Goal: Task Accomplishment & Management: Manage account settings

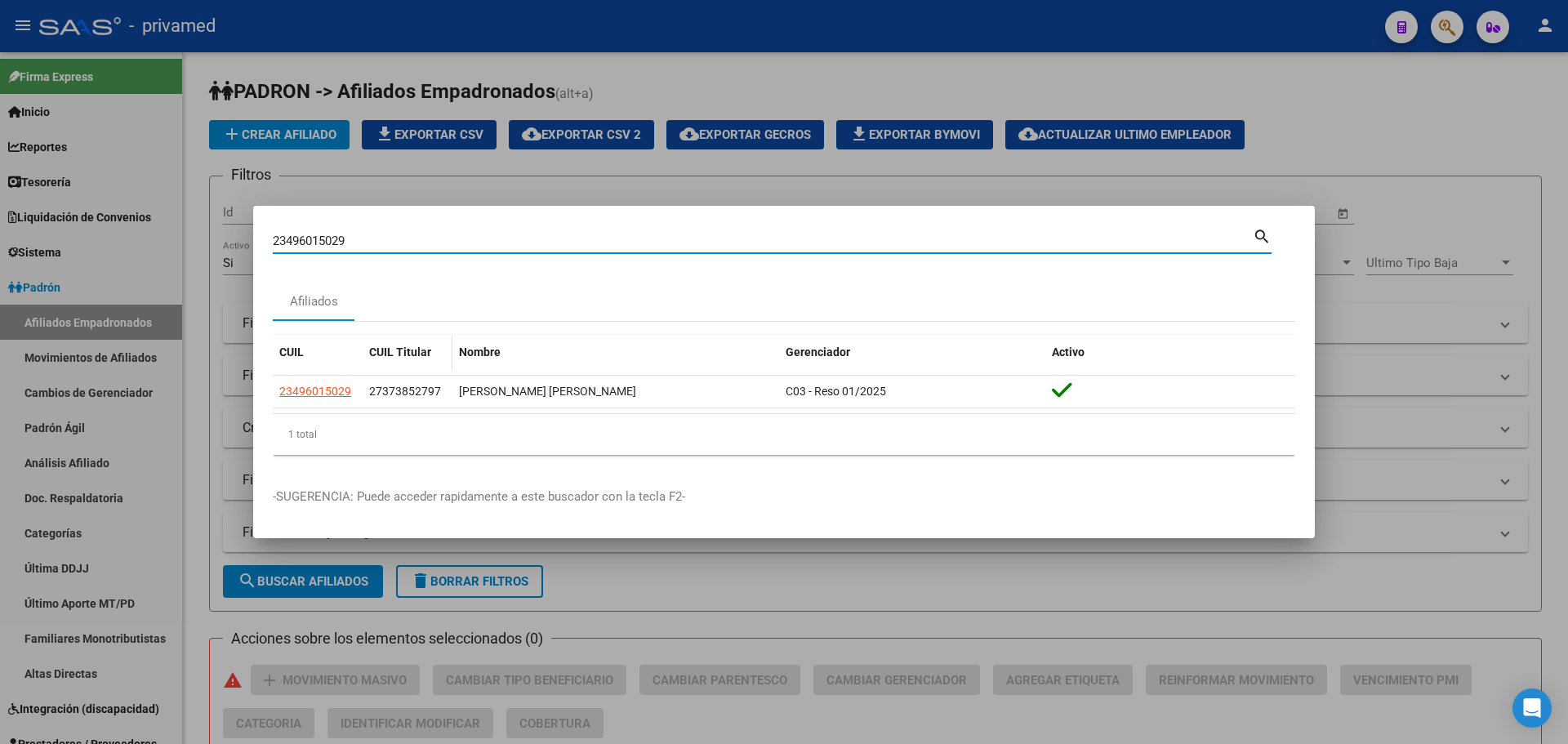
scroll to position [119, 0]
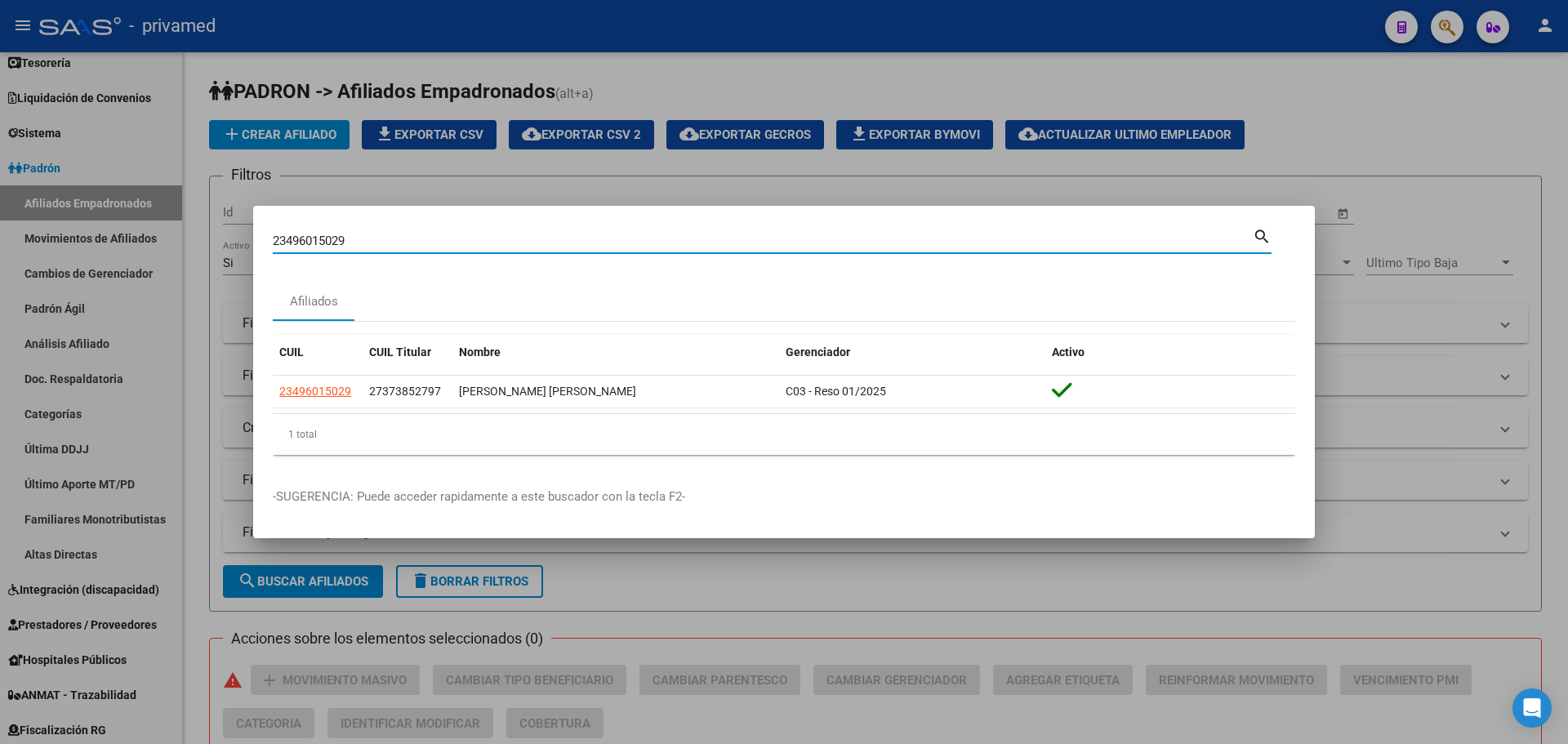
click at [384, 241] on input "23496015029" at bounding box center [762, 240] width 980 height 14
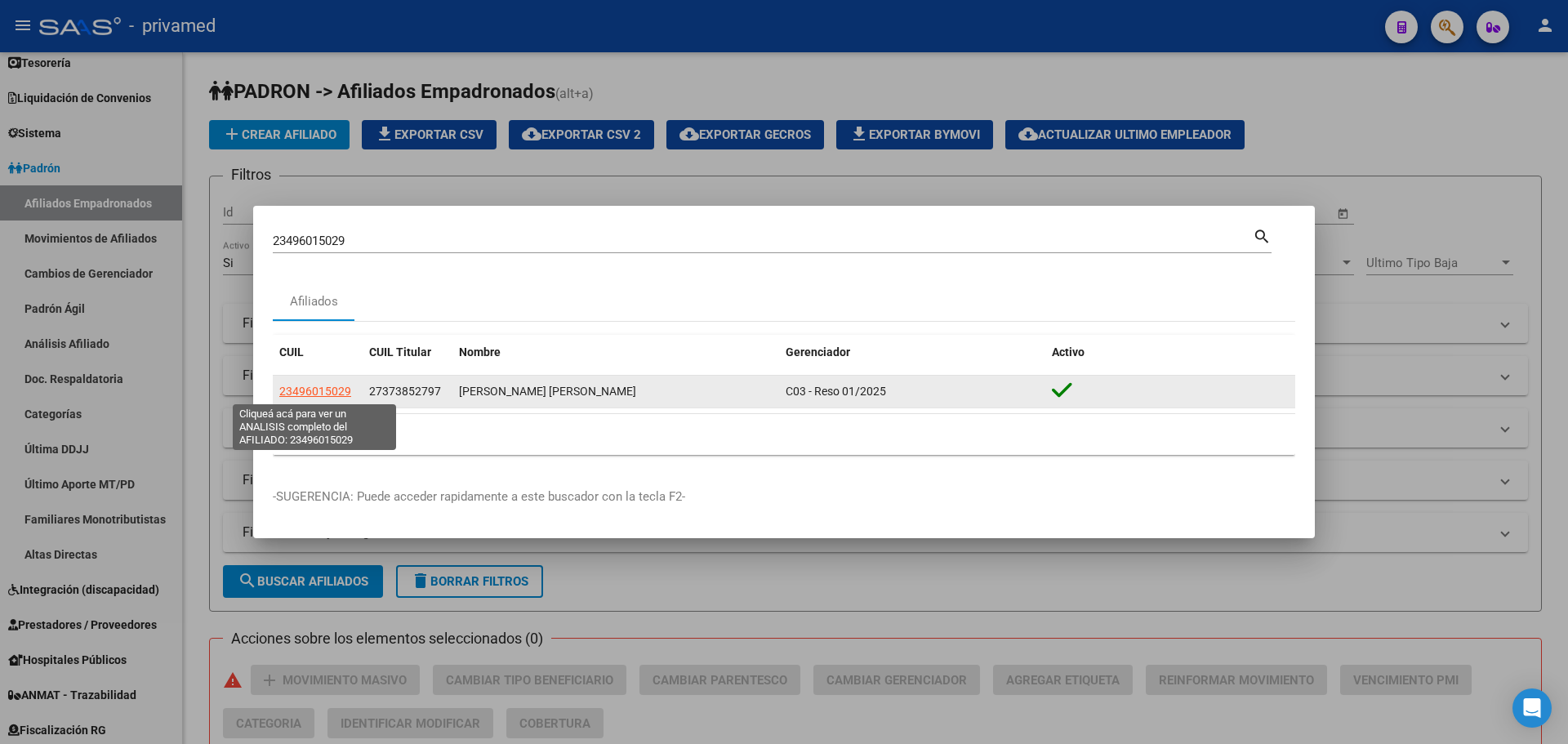
click at [306, 392] on span "23496015029" at bounding box center [315, 392] width 72 height 13
type textarea "23496015029"
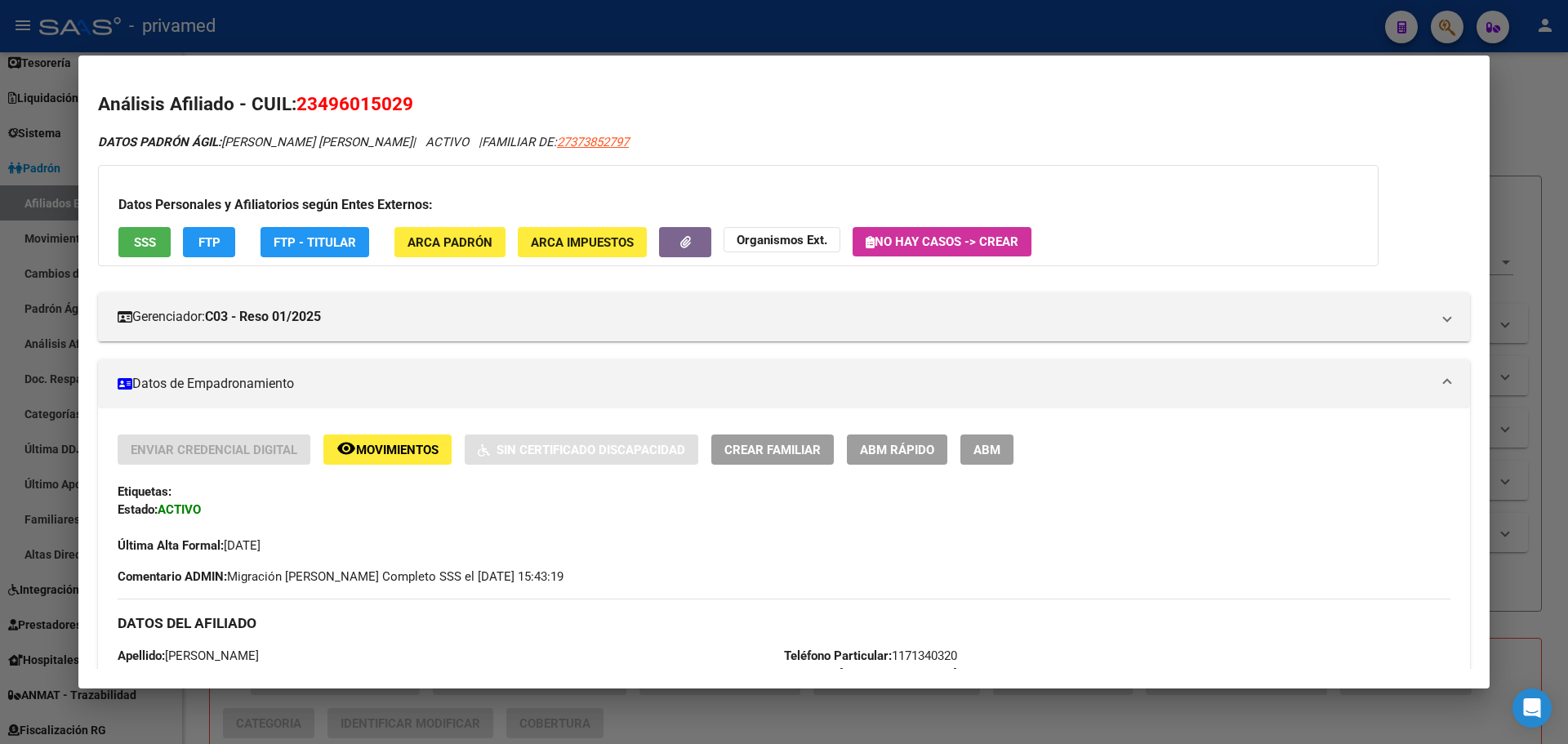
click at [985, 451] on span "ABM" at bounding box center [987, 449] width 27 height 14
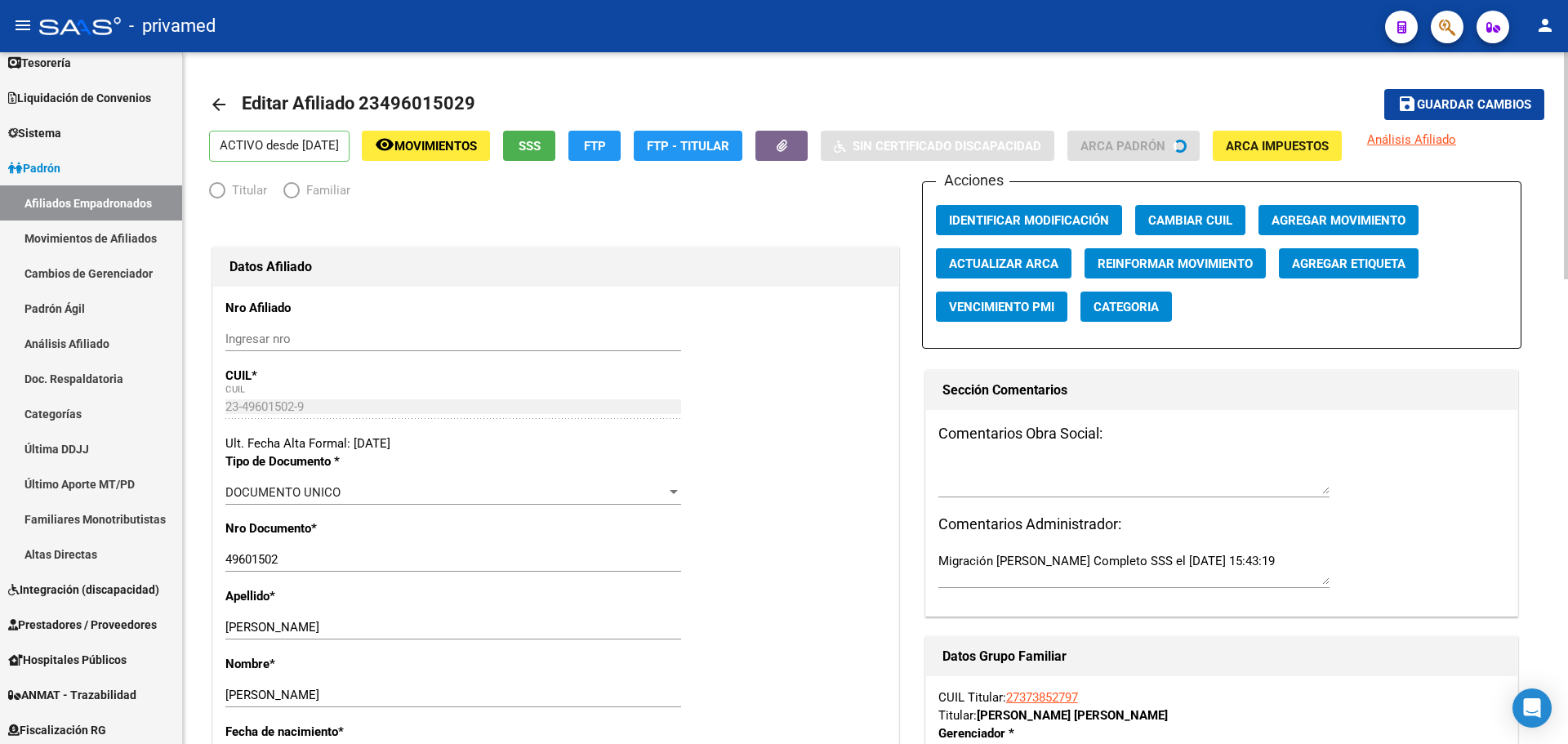
radio input "true"
type input "27-37385279-7"
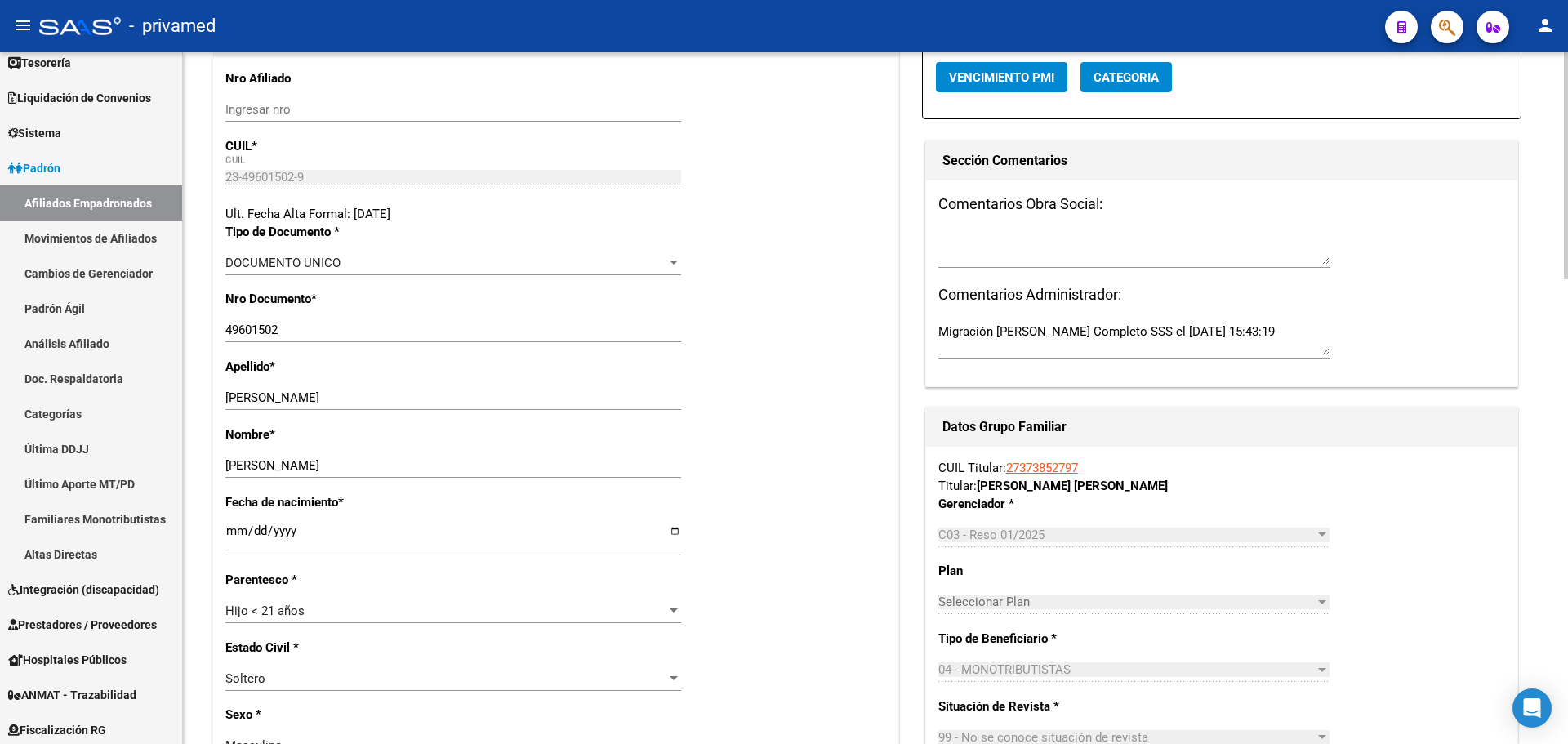
scroll to position [245, 0]
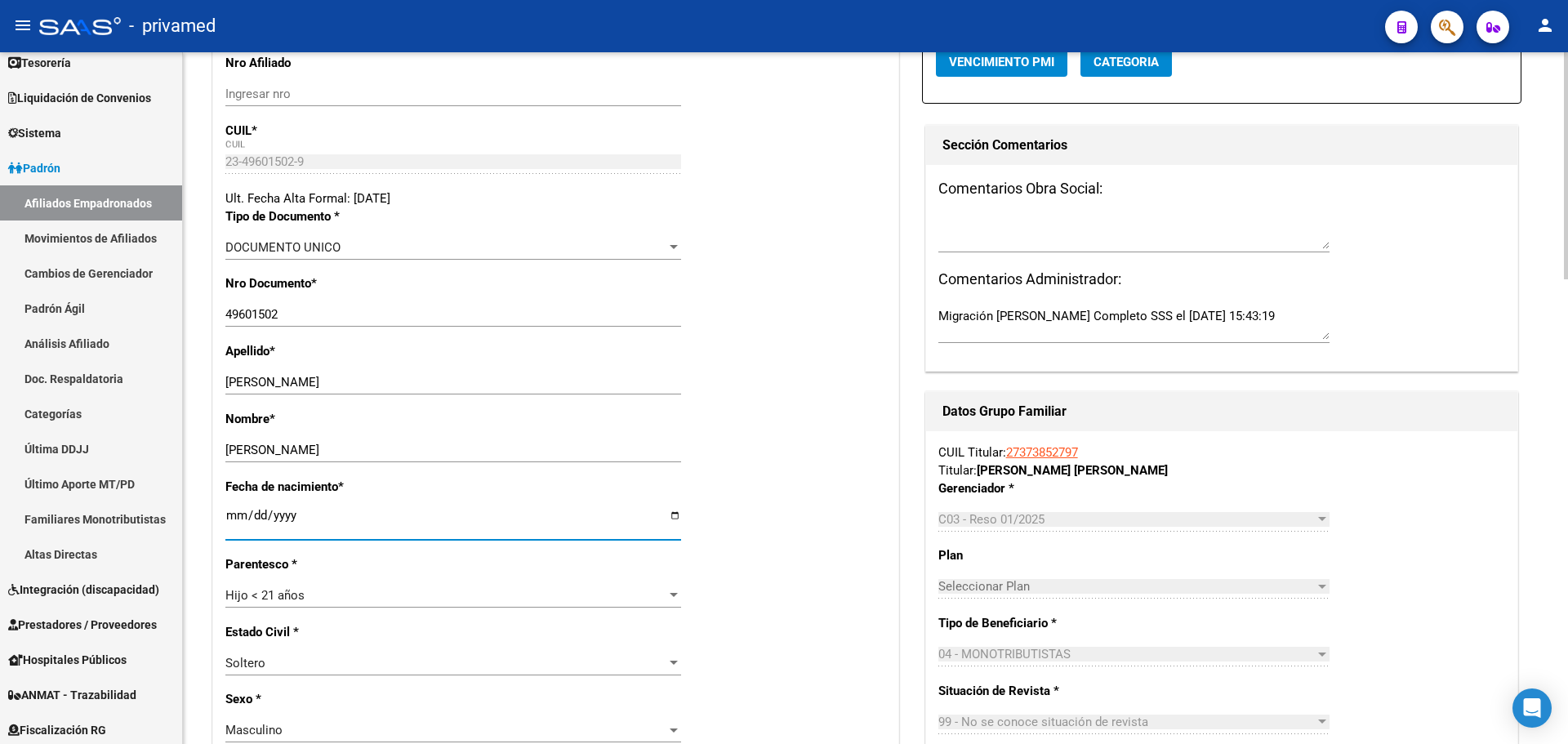
click at [318, 510] on input "[DATE]" at bounding box center [453, 521] width 456 height 26
click at [305, 516] on input "[DATE]" at bounding box center [453, 521] width 456 height 26
click at [282, 518] on input "[DATE]" at bounding box center [453, 521] width 456 height 26
type input "[DATE]"
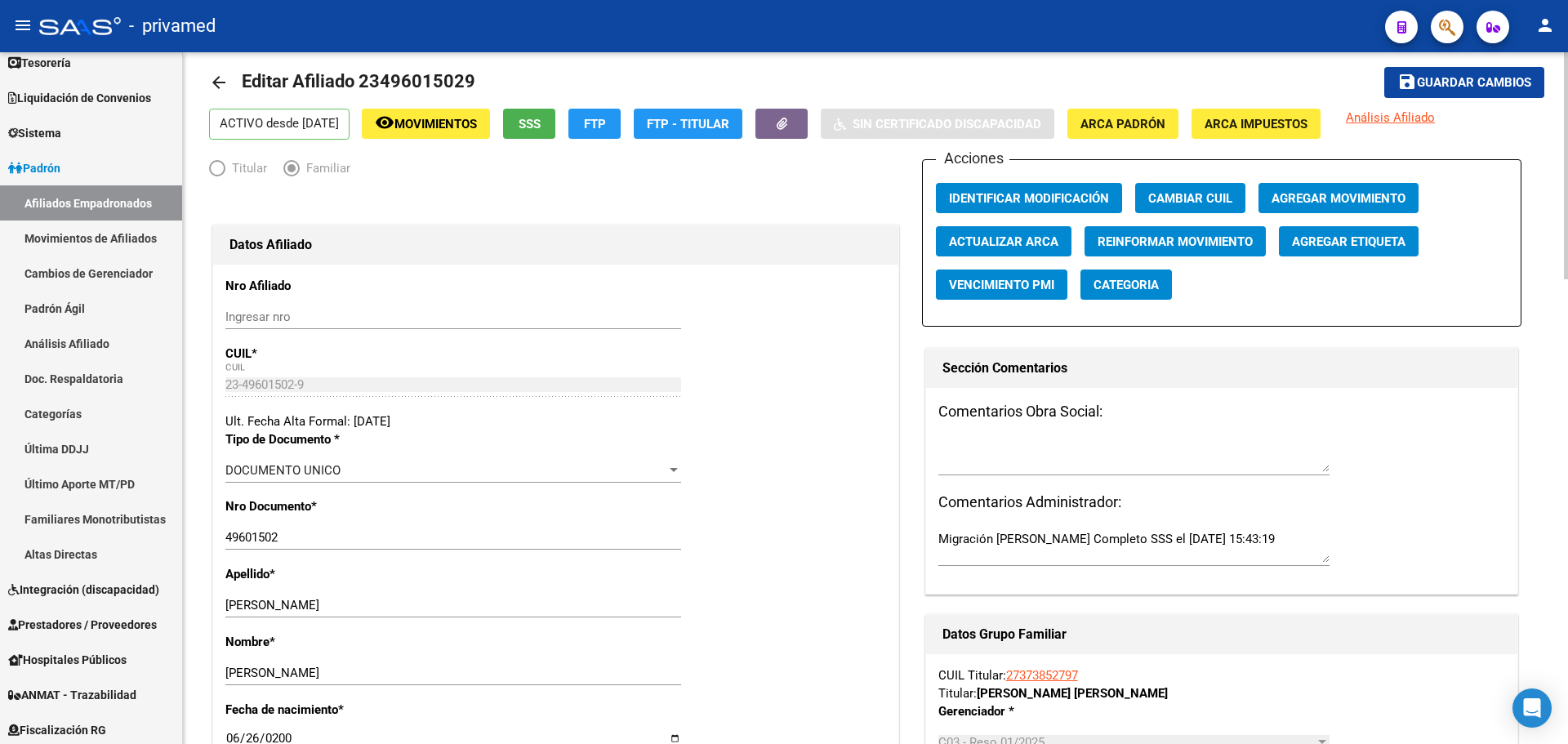
scroll to position [0, 0]
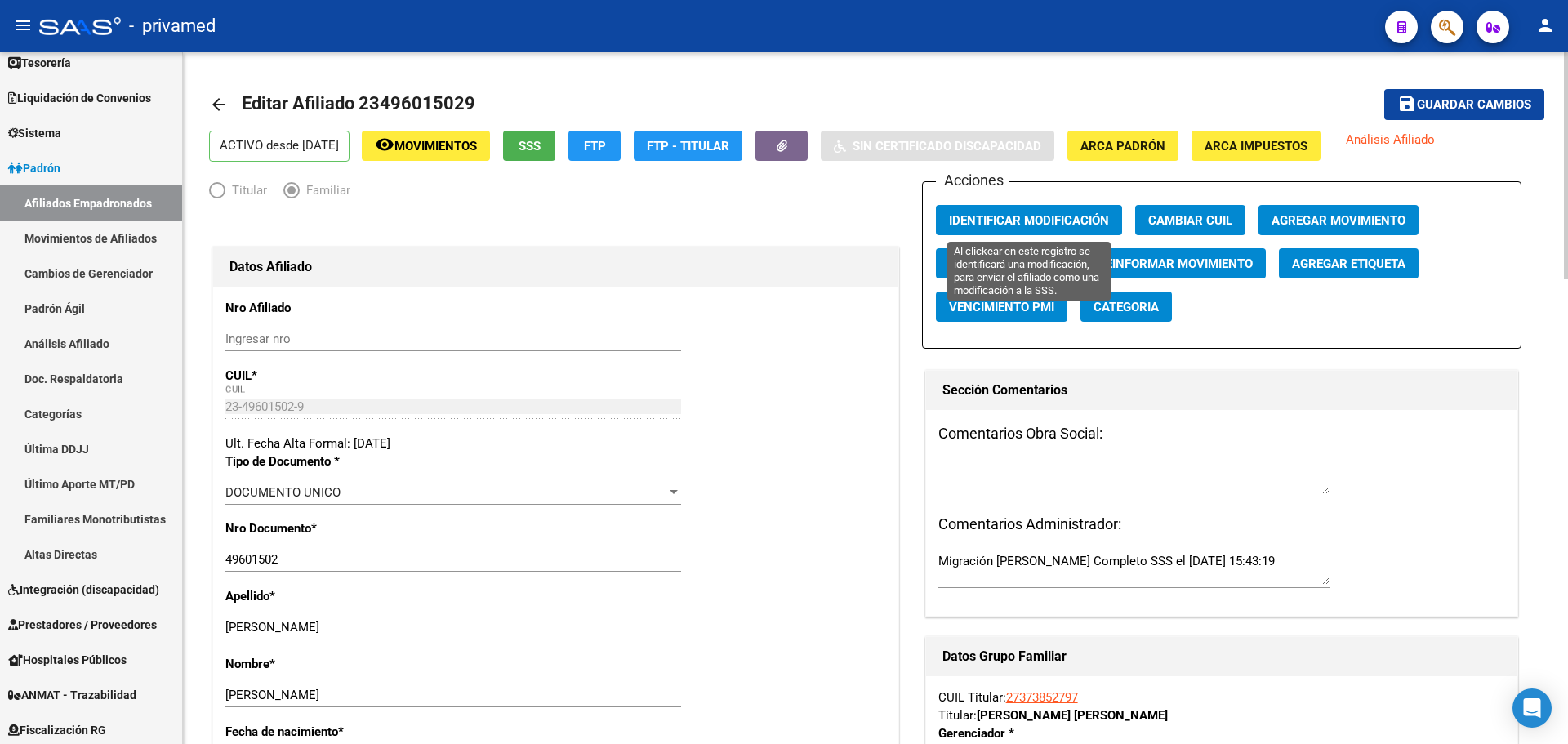
click at [1038, 219] on span "Identificar Modificación" at bounding box center [1029, 220] width 160 height 14
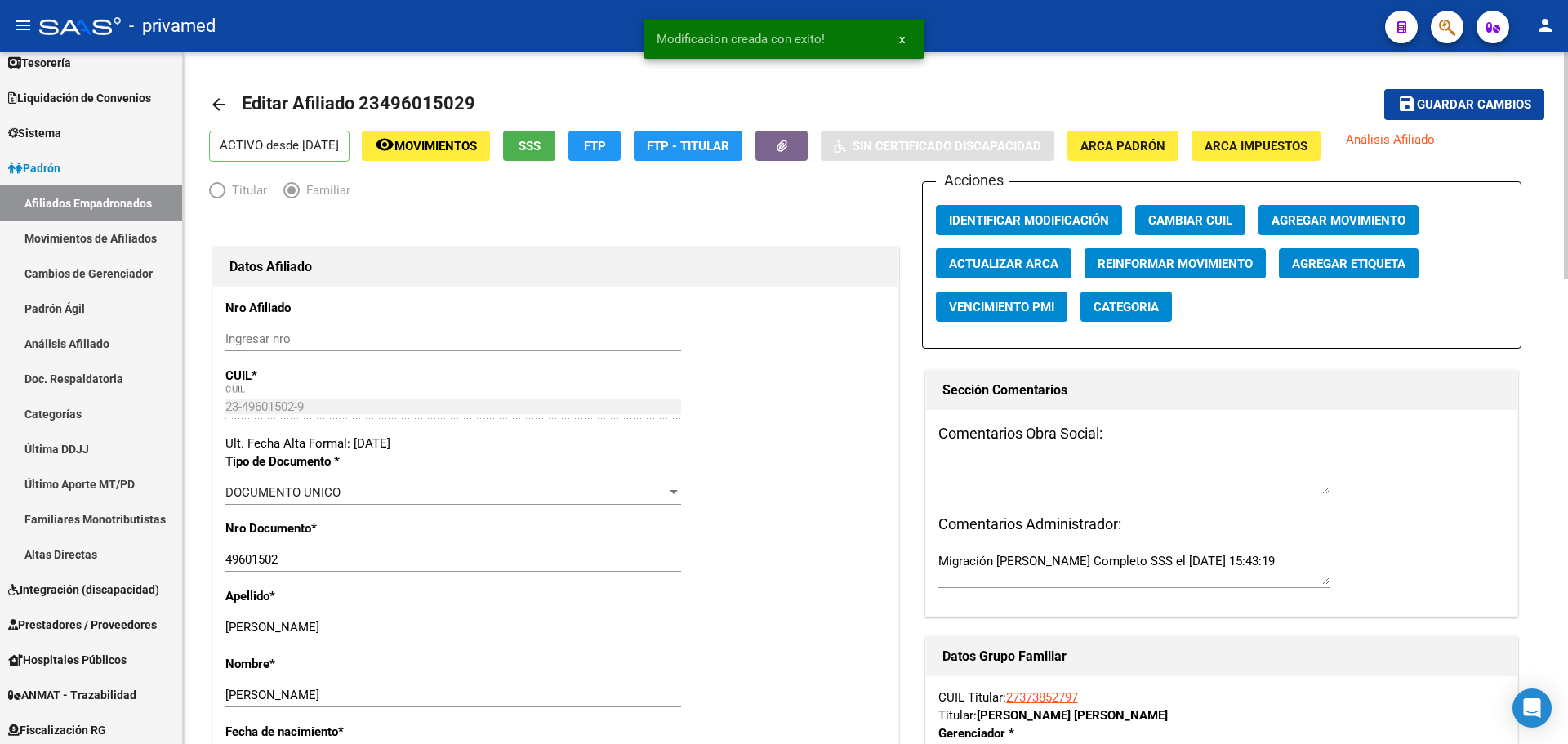
click at [1451, 103] on span "Guardar cambios" at bounding box center [1473, 104] width 114 height 14
click at [1007, 216] on span "Identificar Modificación" at bounding box center [1029, 220] width 160 height 14
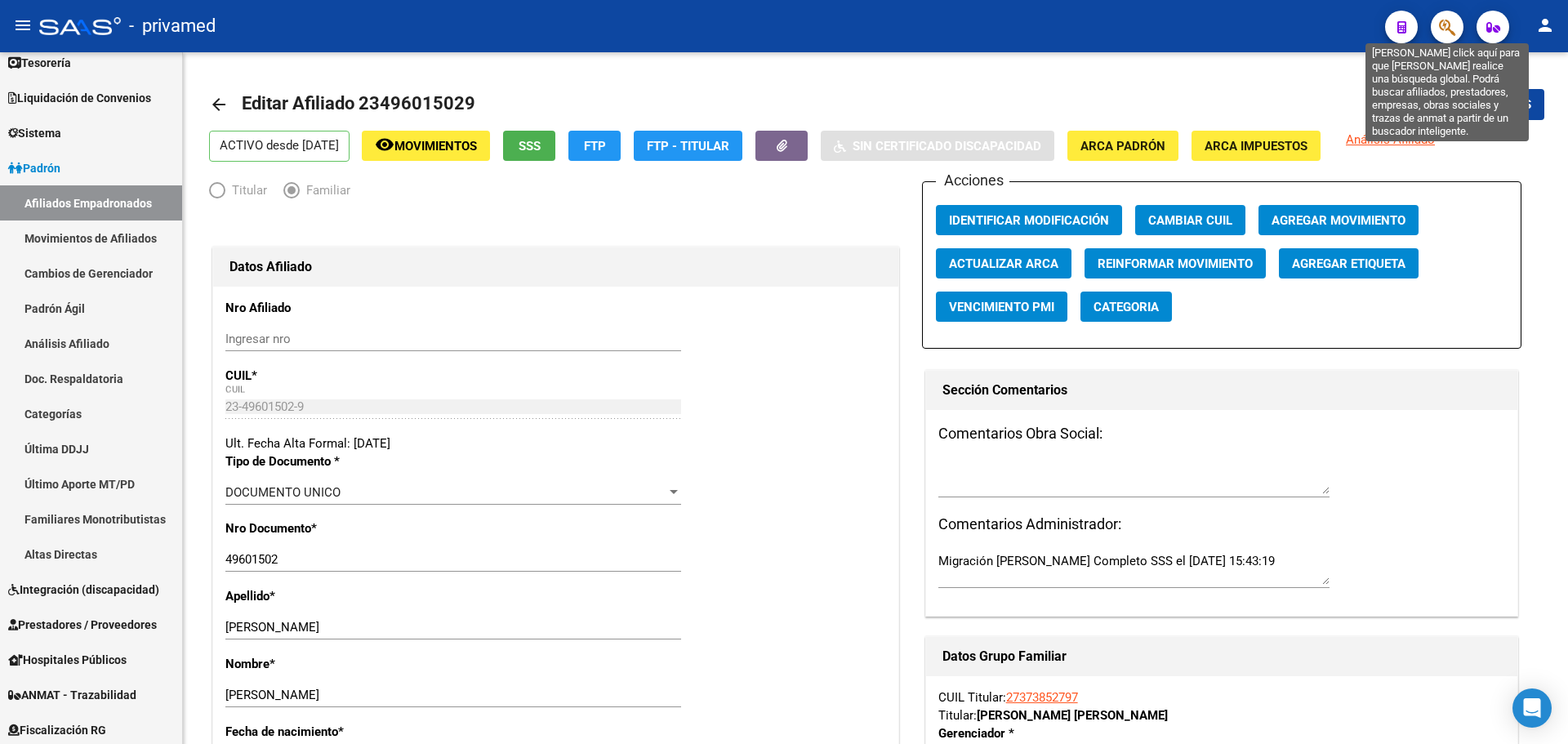
click at [1445, 23] on icon "button" at bounding box center [1446, 28] width 16 height 19
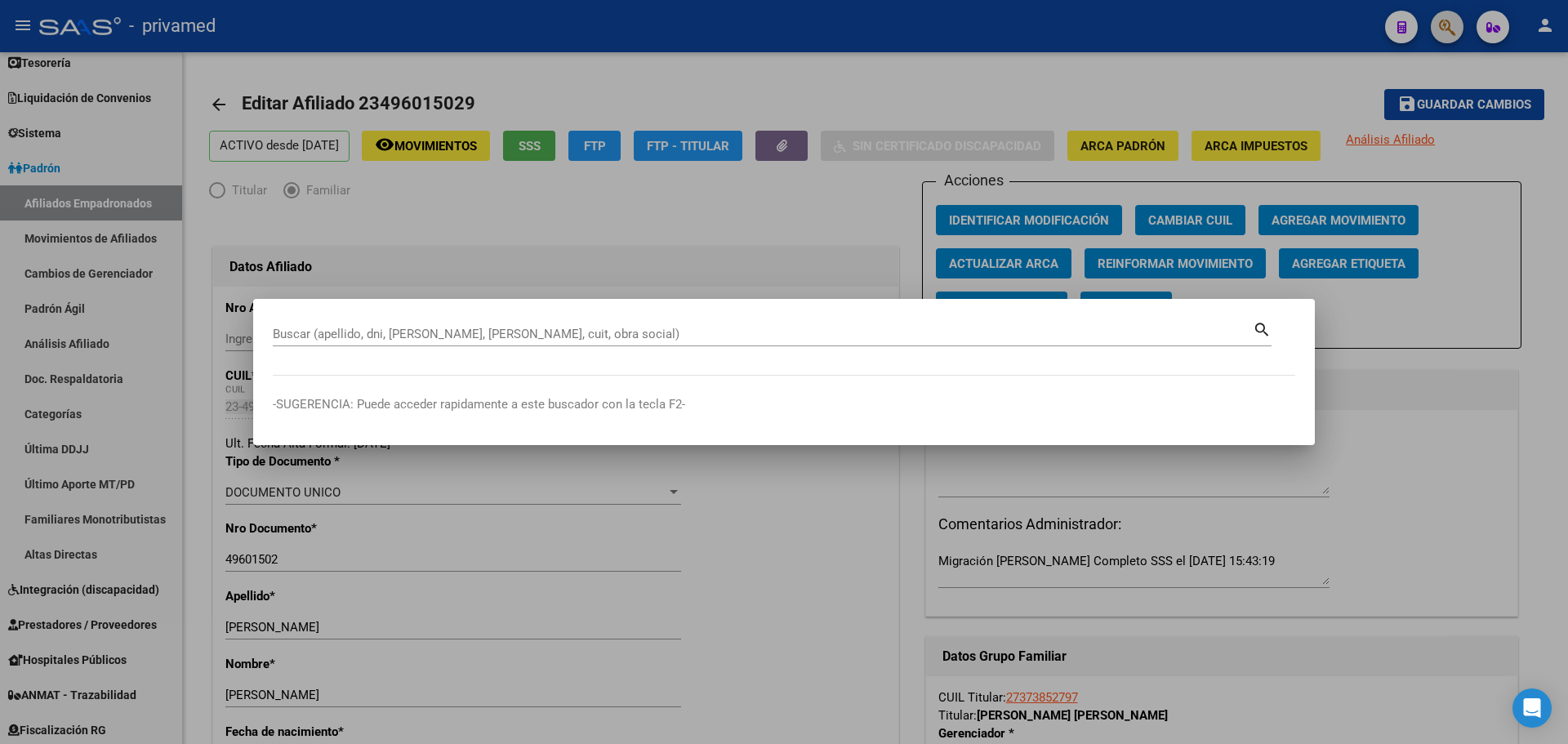
paste input "23938009619"
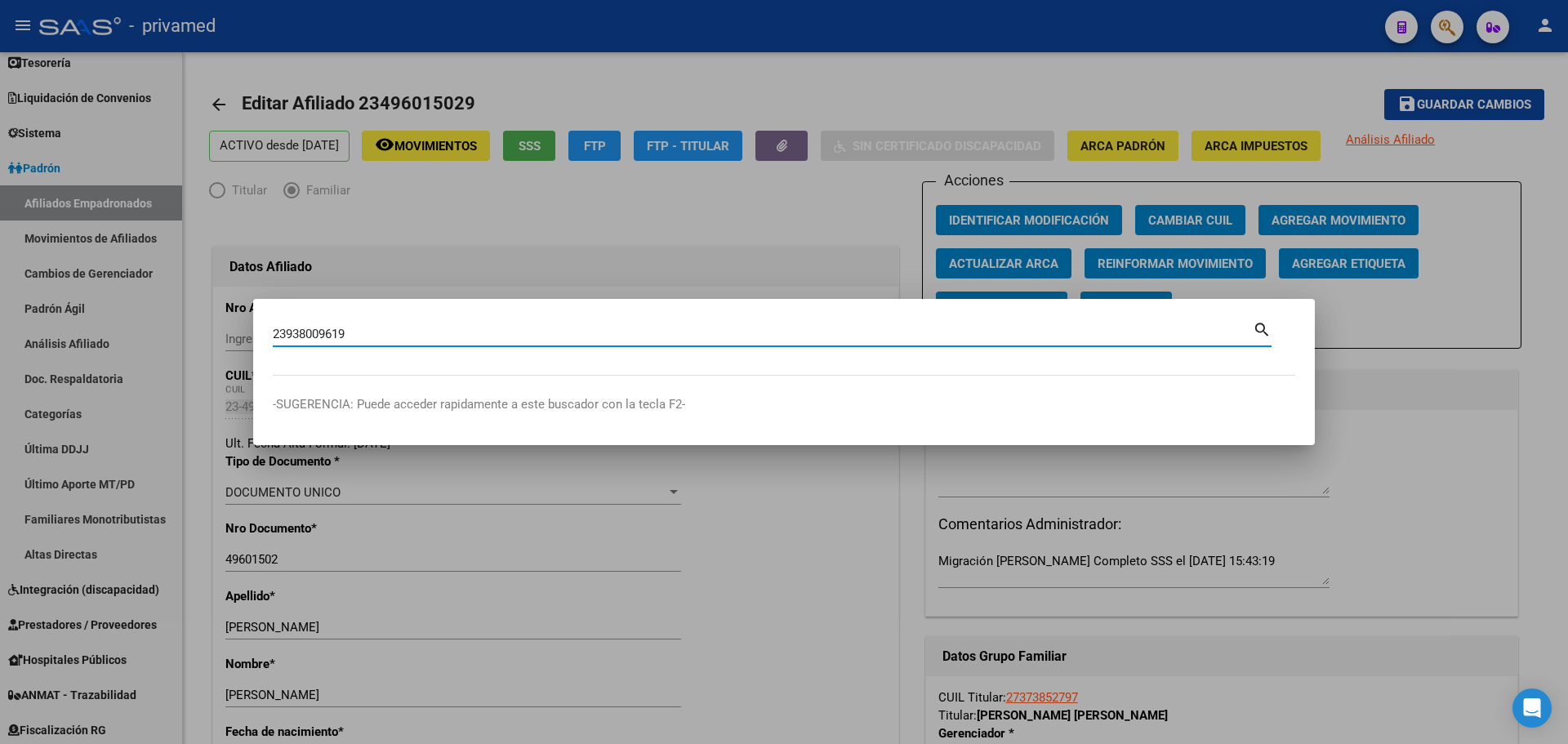
type input "23938009619"
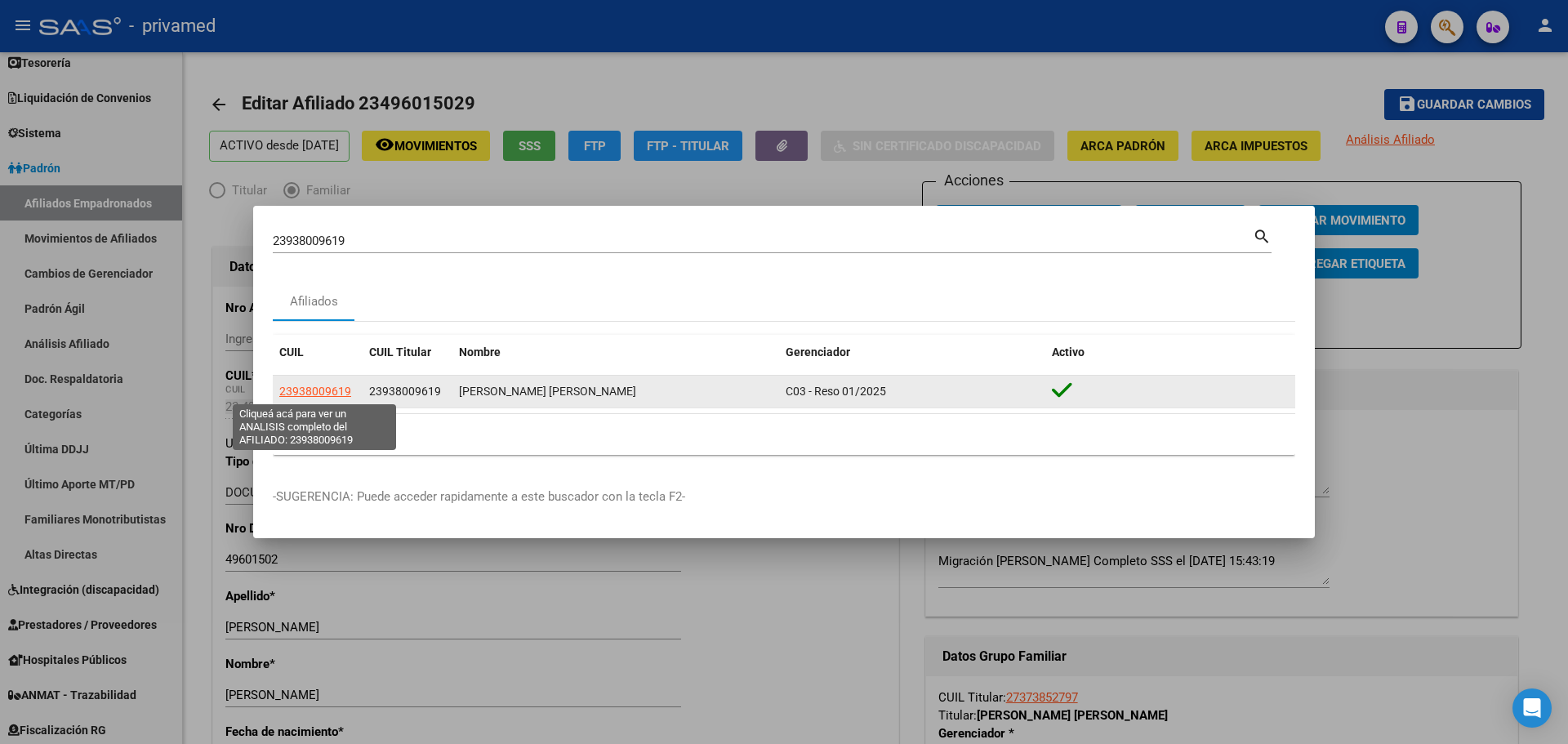
click at [329, 389] on span "23938009619" at bounding box center [315, 392] width 72 height 13
type textarea "23938009619"
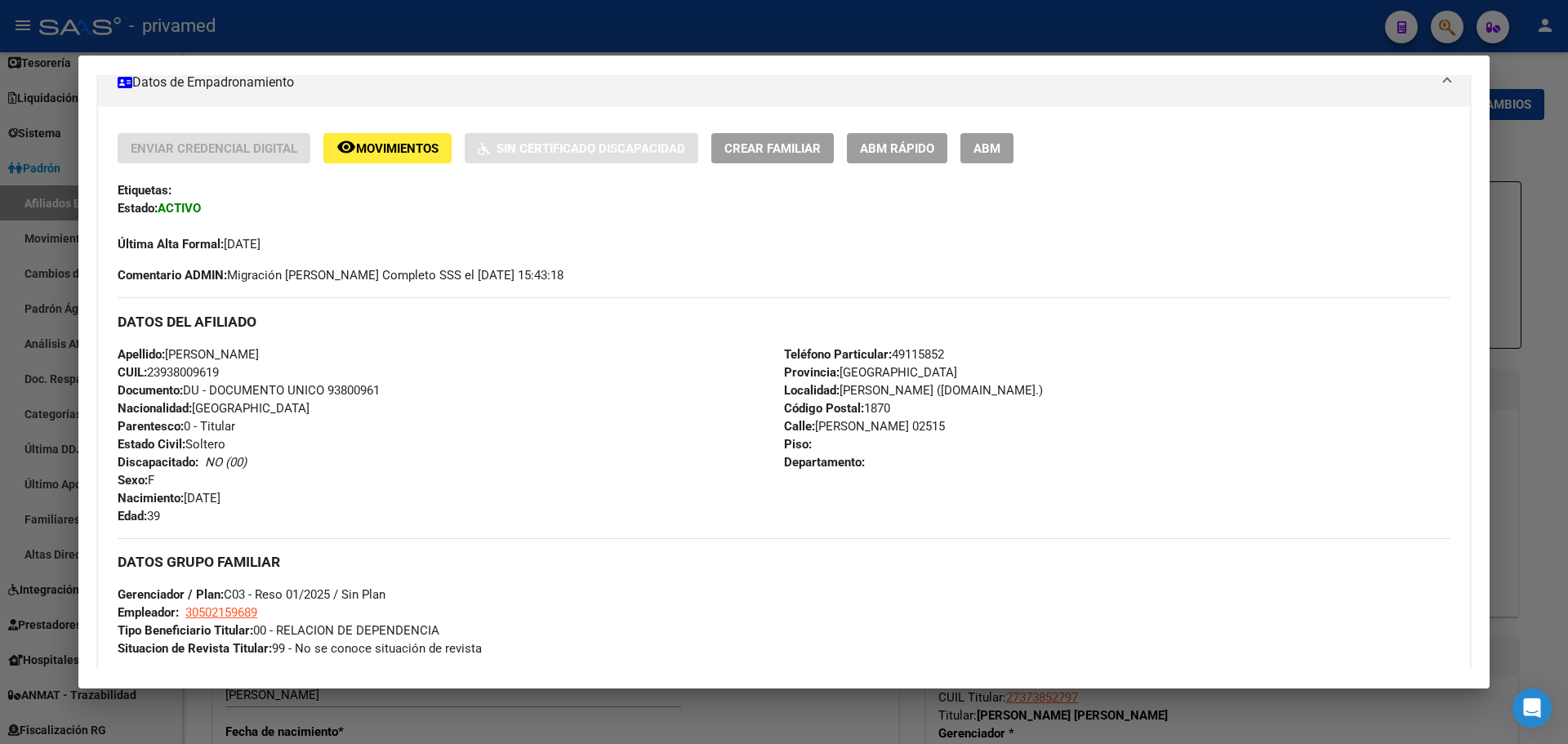
scroll to position [245, 0]
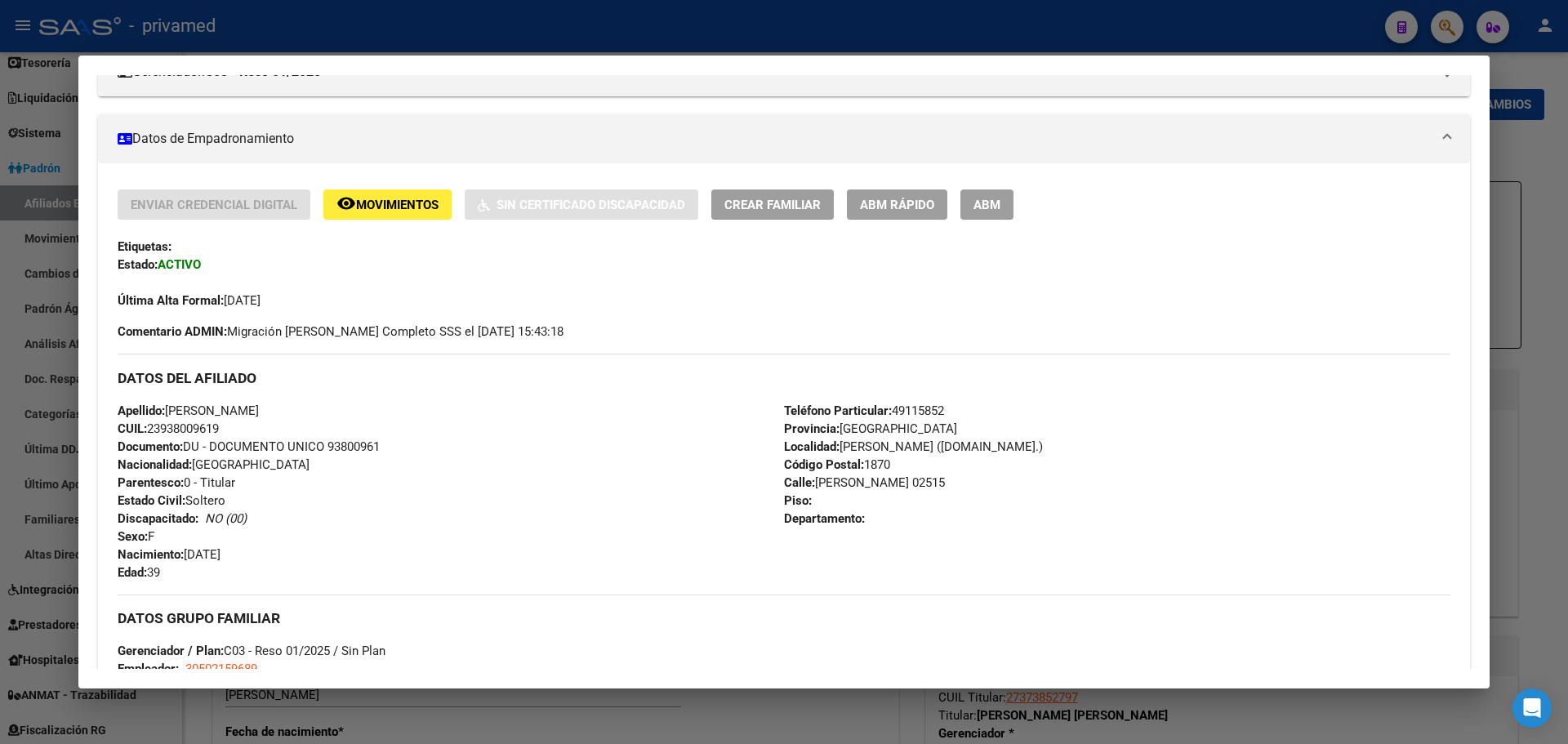
click at [998, 207] on span "ABM" at bounding box center [987, 204] width 27 height 14
